Goal: Information Seeking & Learning: Learn about a topic

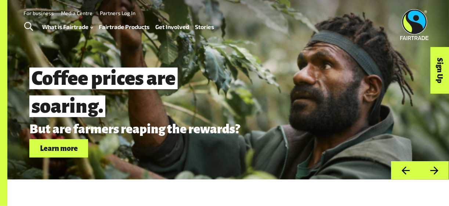
click at [143, 29] on link "Fairtrade Products" at bounding box center [124, 27] width 51 height 10
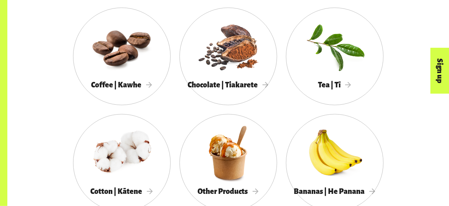
scroll to position [423, 0]
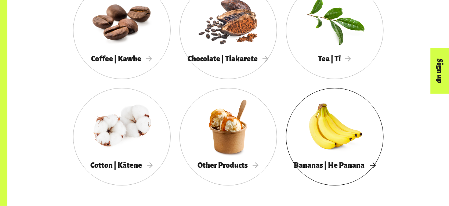
click at [334, 131] on div at bounding box center [335, 127] width 98 height 64
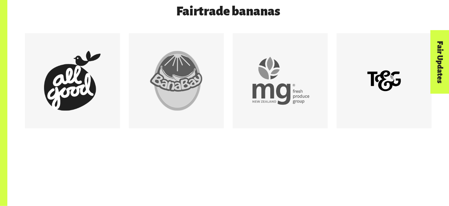
scroll to position [403, 0]
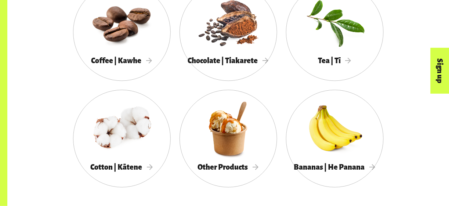
scroll to position [423, 0]
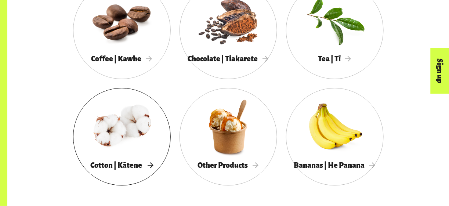
click at [136, 131] on div at bounding box center [122, 127] width 98 height 64
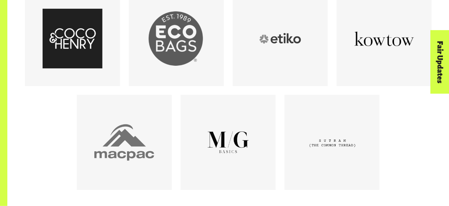
scroll to position [442, 0]
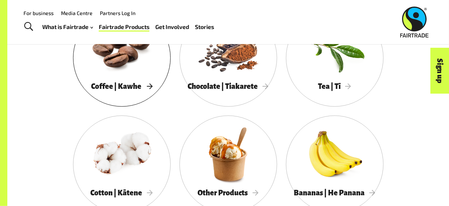
scroll to position [395, 0]
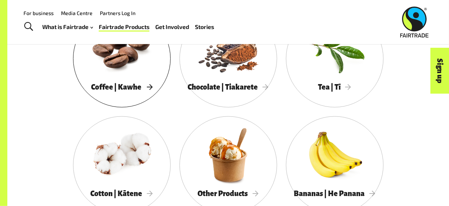
click at [125, 80] on div at bounding box center [122, 49] width 98 height 64
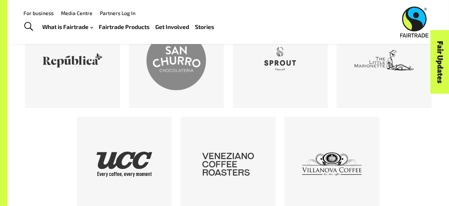
scroll to position [1017, 0]
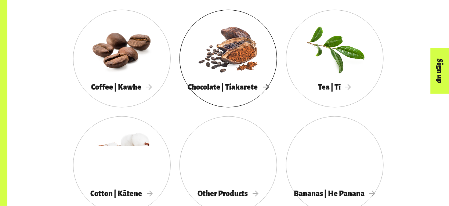
scroll to position [395, 0]
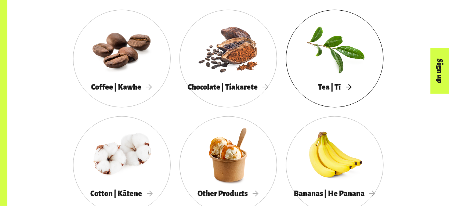
click at [329, 91] on span "Tea | Tī" at bounding box center [334, 87] width 33 height 8
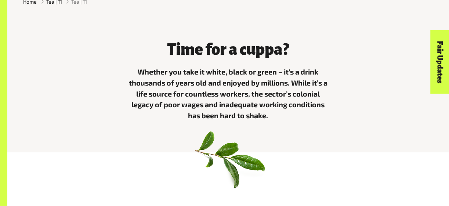
scroll to position [196, 0]
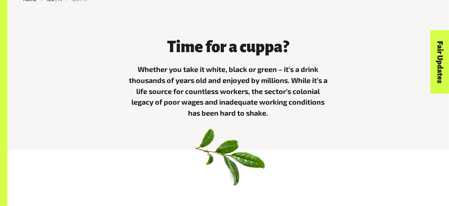
click at [313, 132] on div "Time for a cuppa? Whether you take it white, black or green – it’s a drink thou…" at bounding box center [228, 82] width 442 height 135
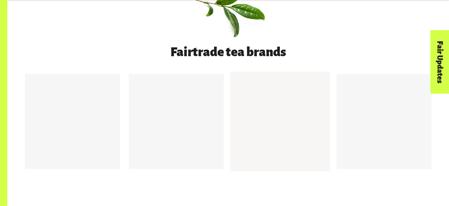
scroll to position [345, 0]
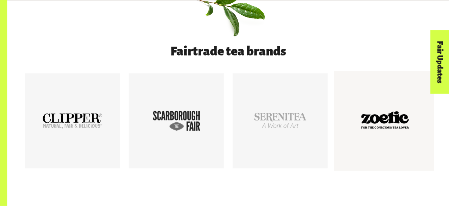
click at [374, 106] on div at bounding box center [385, 121] width 60 height 60
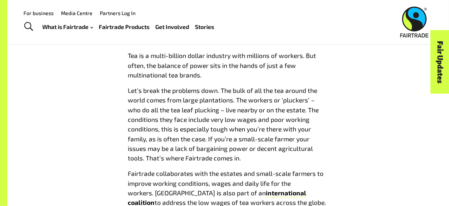
scroll to position [510, 0]
